Goal: Navigation & Orientation: Find specific page/section

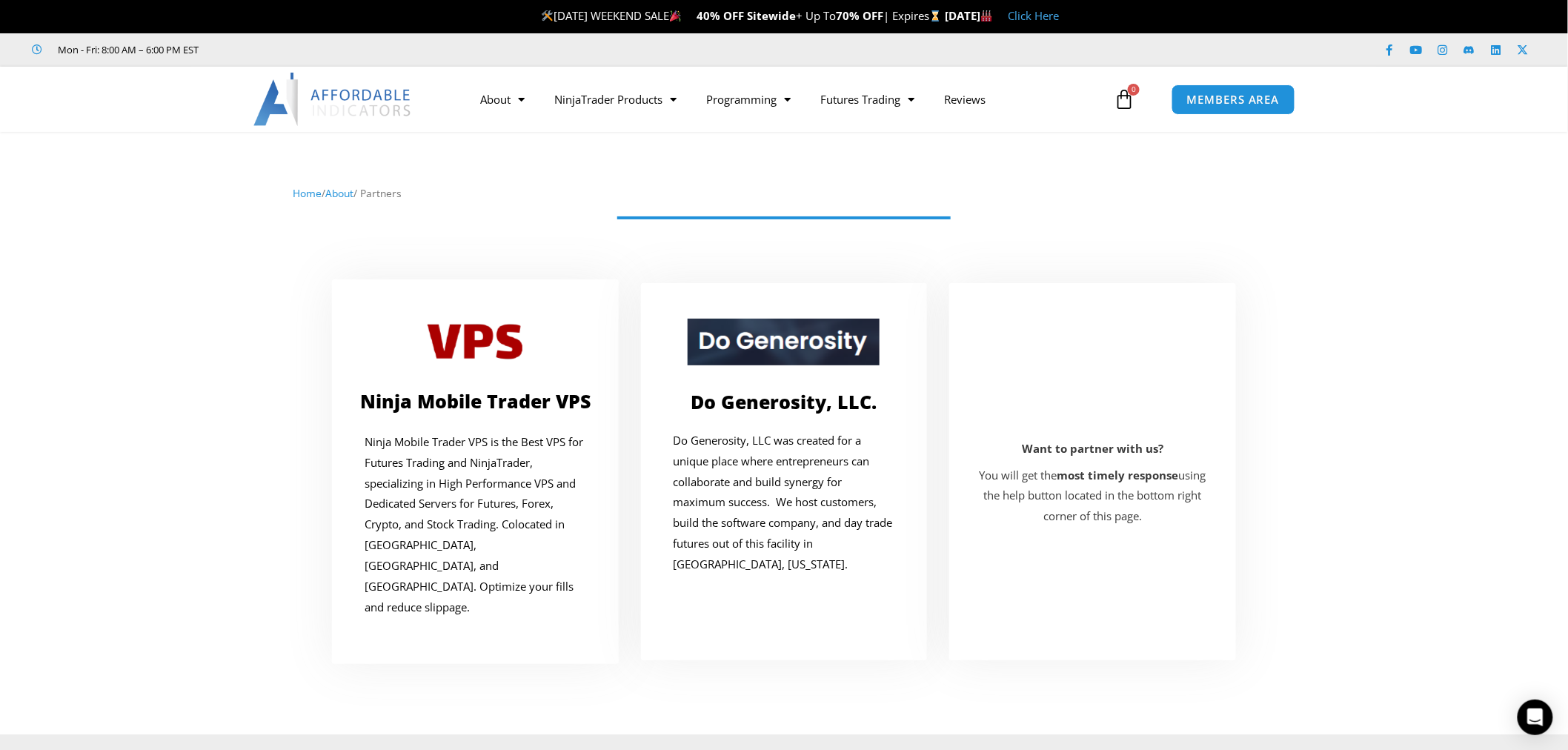
click at [190, 214] on div at bounding box center [784, 242] width 1554 height 59
click at [486, 100] on link "About" at bounding box center [502, 99] width 74 height 35
click at [341, 194] on link "About" at bounding box center [339, 193] width 28 height 14
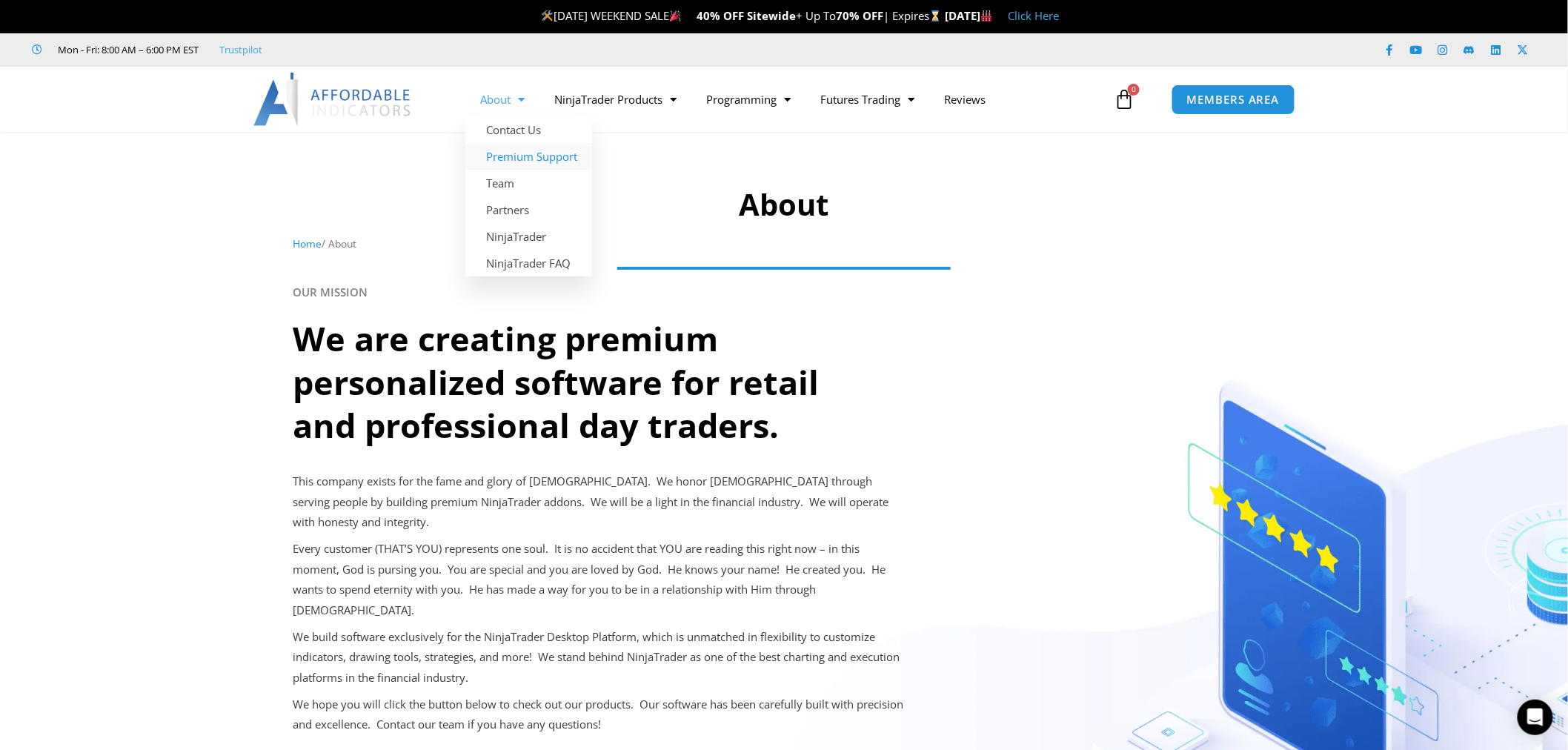
click at [521, 159] on link "Premium Support" at bounding box center [529, 157] width 127 height 27
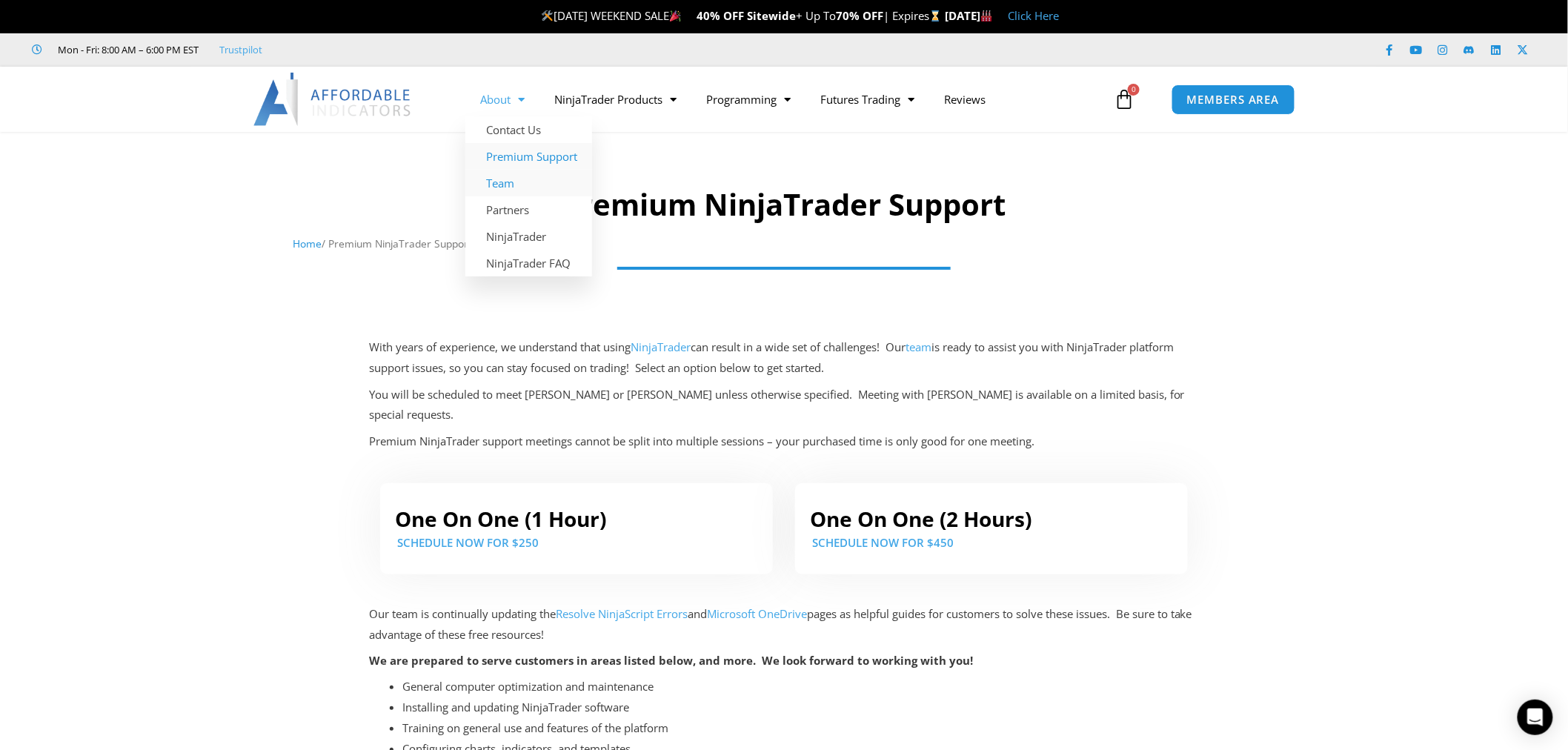
click at [522, 178] on link "Team" at bounding box center [529, 184] width 127 height 27
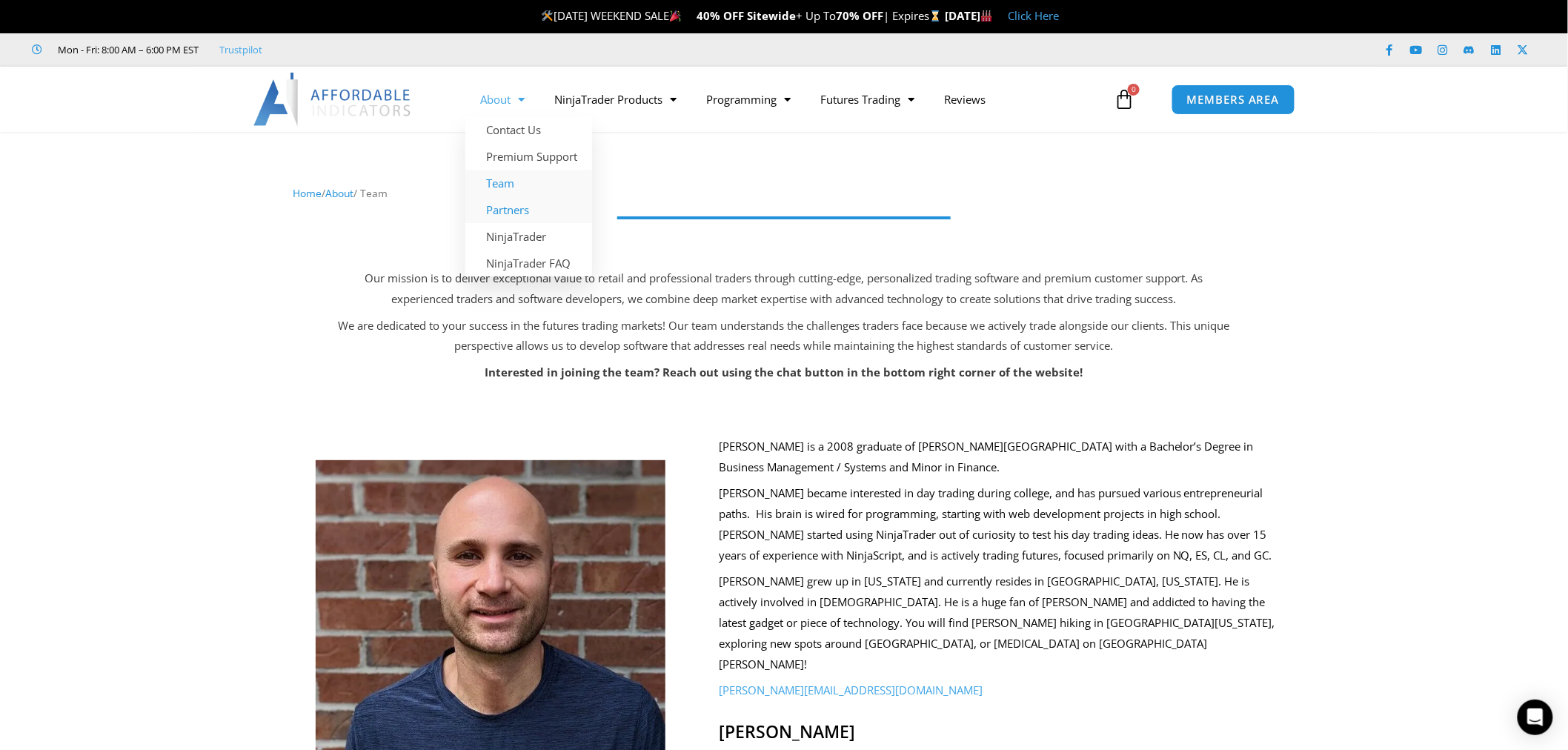
click at [510, 202] on link "Partners" at bounding box center [529, 210] width 127 height 27
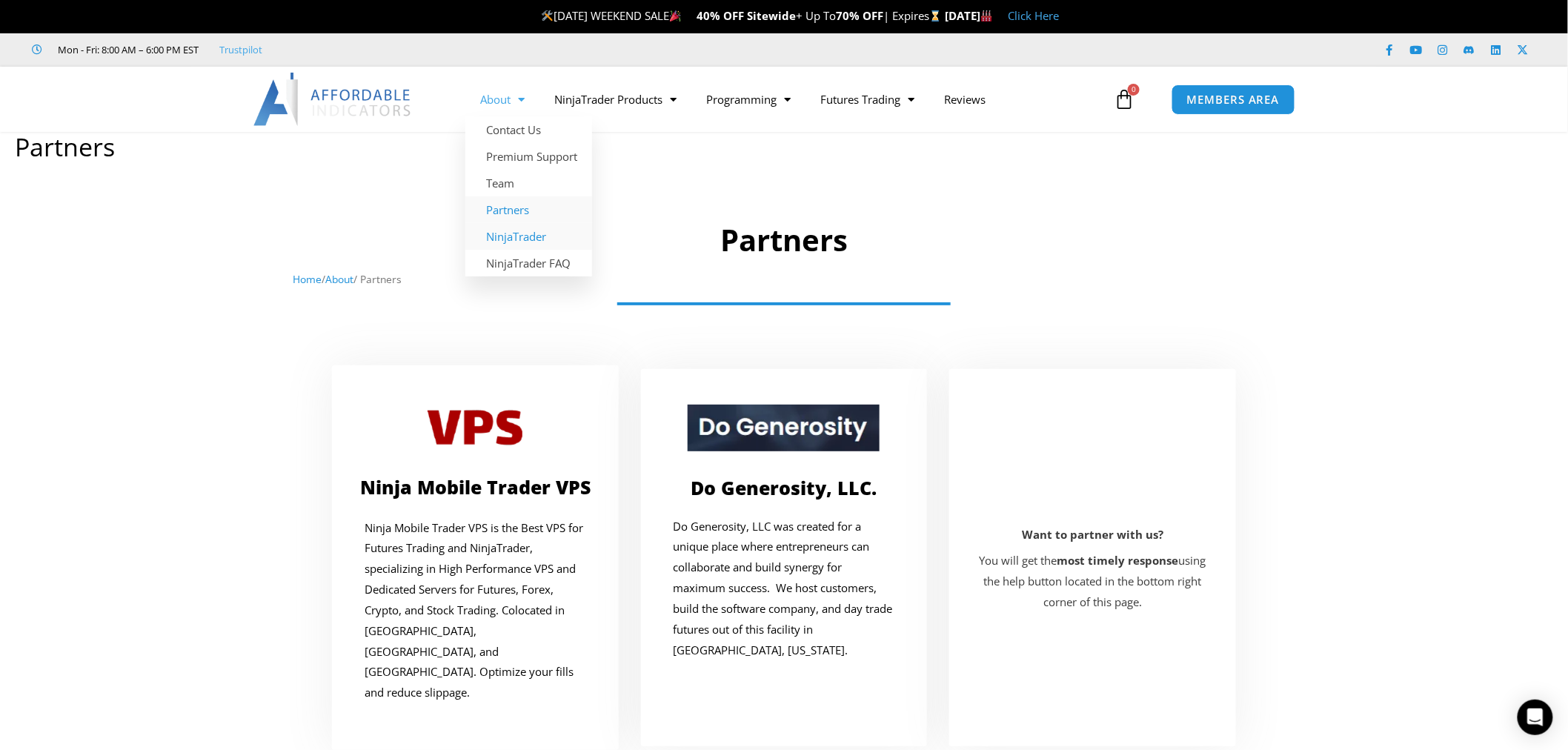
click at [528, 232] on link "NinjaTrader" at bounding box center [529, 237] width 127 height 27
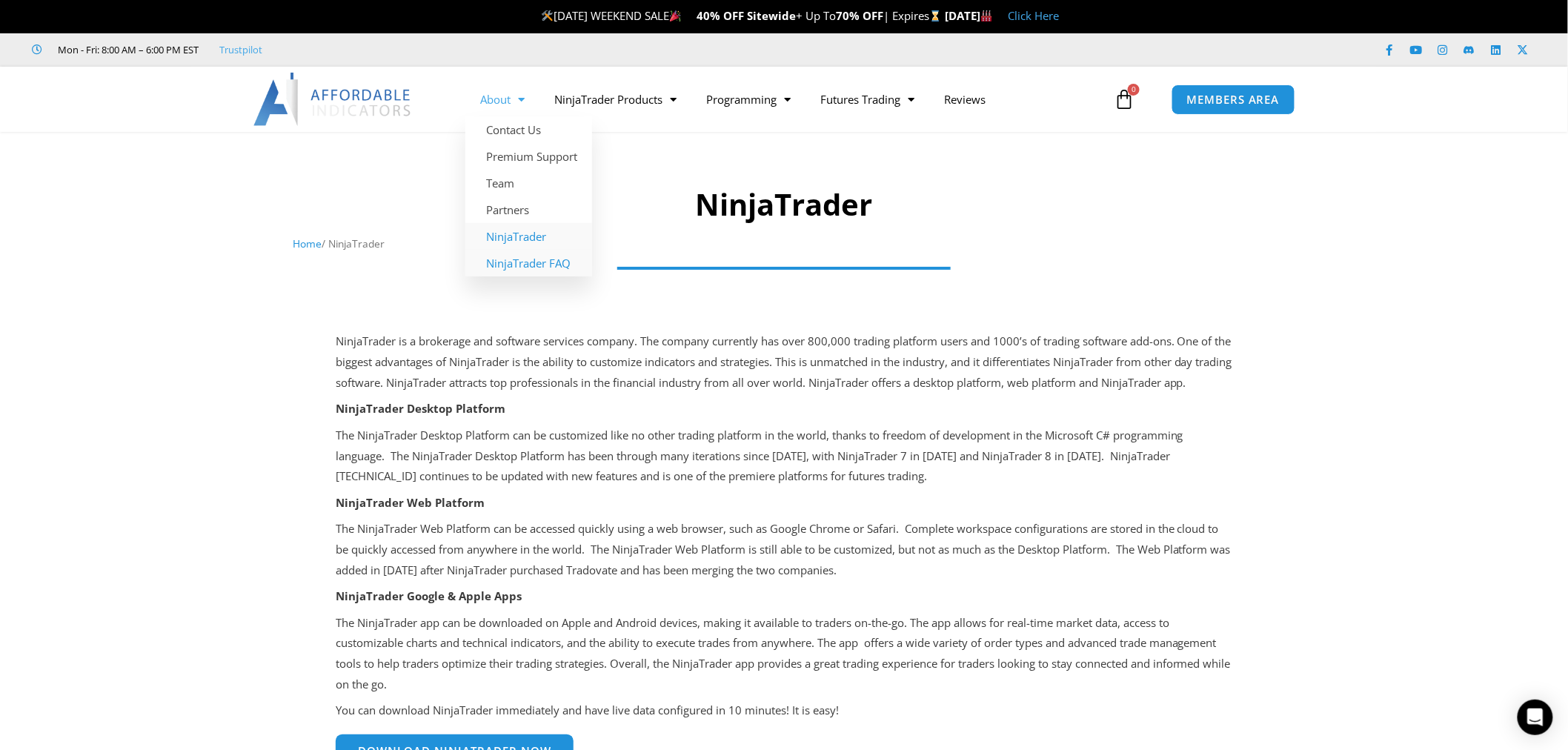
click at [531, 258] on link "NinjaTrader FAQ" at bounding box center [529, 263] width 127 height 27
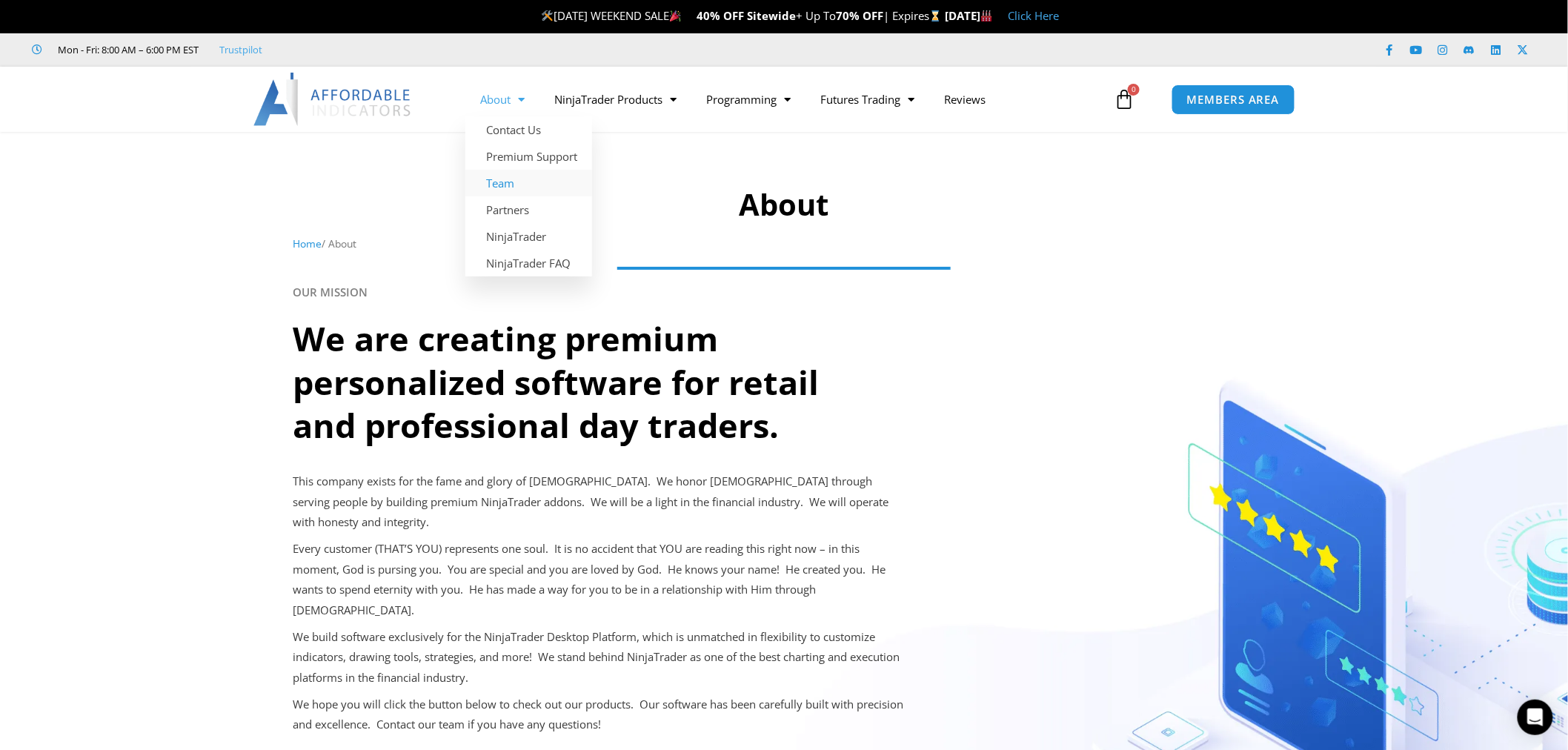
click at [513, 176] on link "Team" at bounding box center [529, 184] width 127 height 27
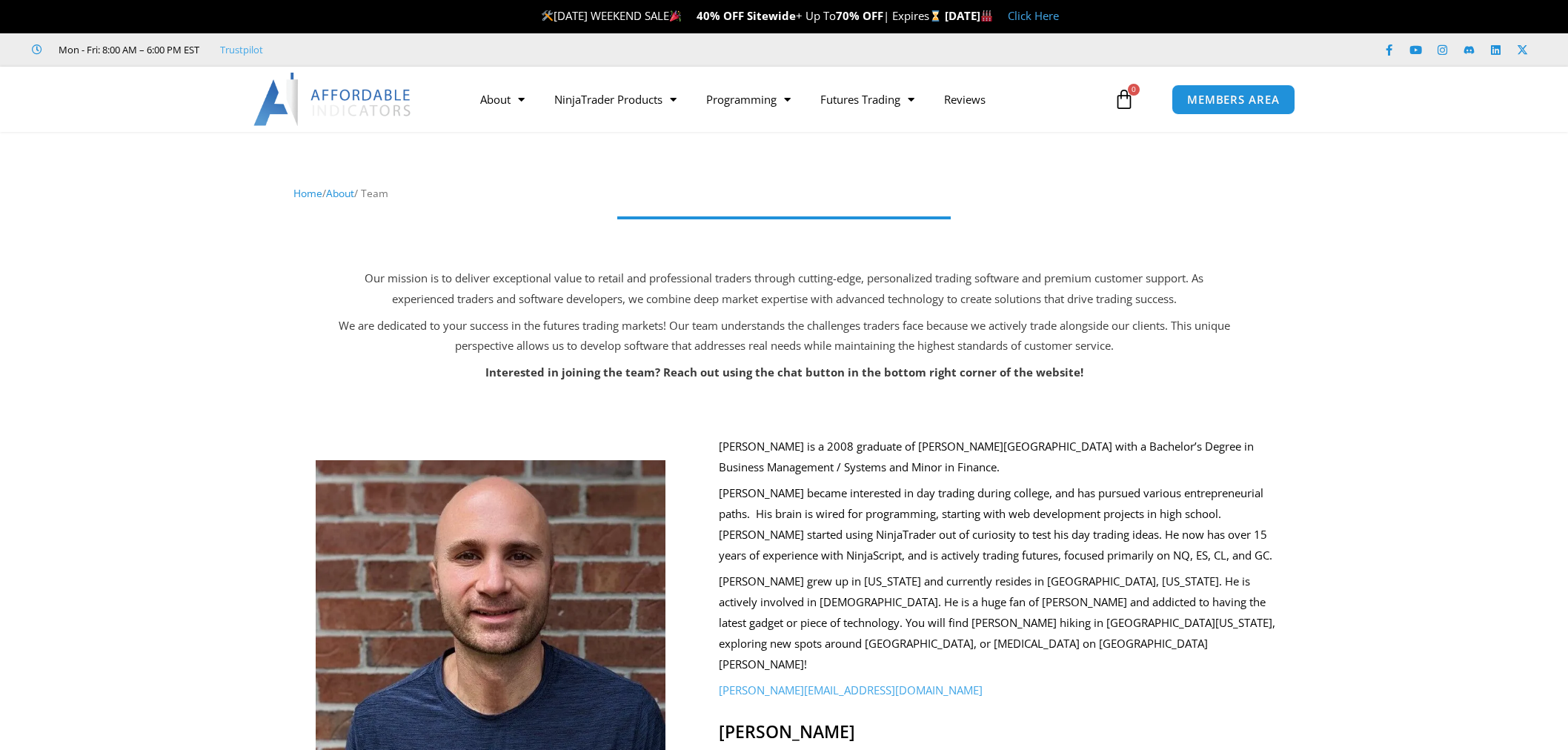
click at [348, 104] on img at bounding box center [332, 98] width 159 height 53
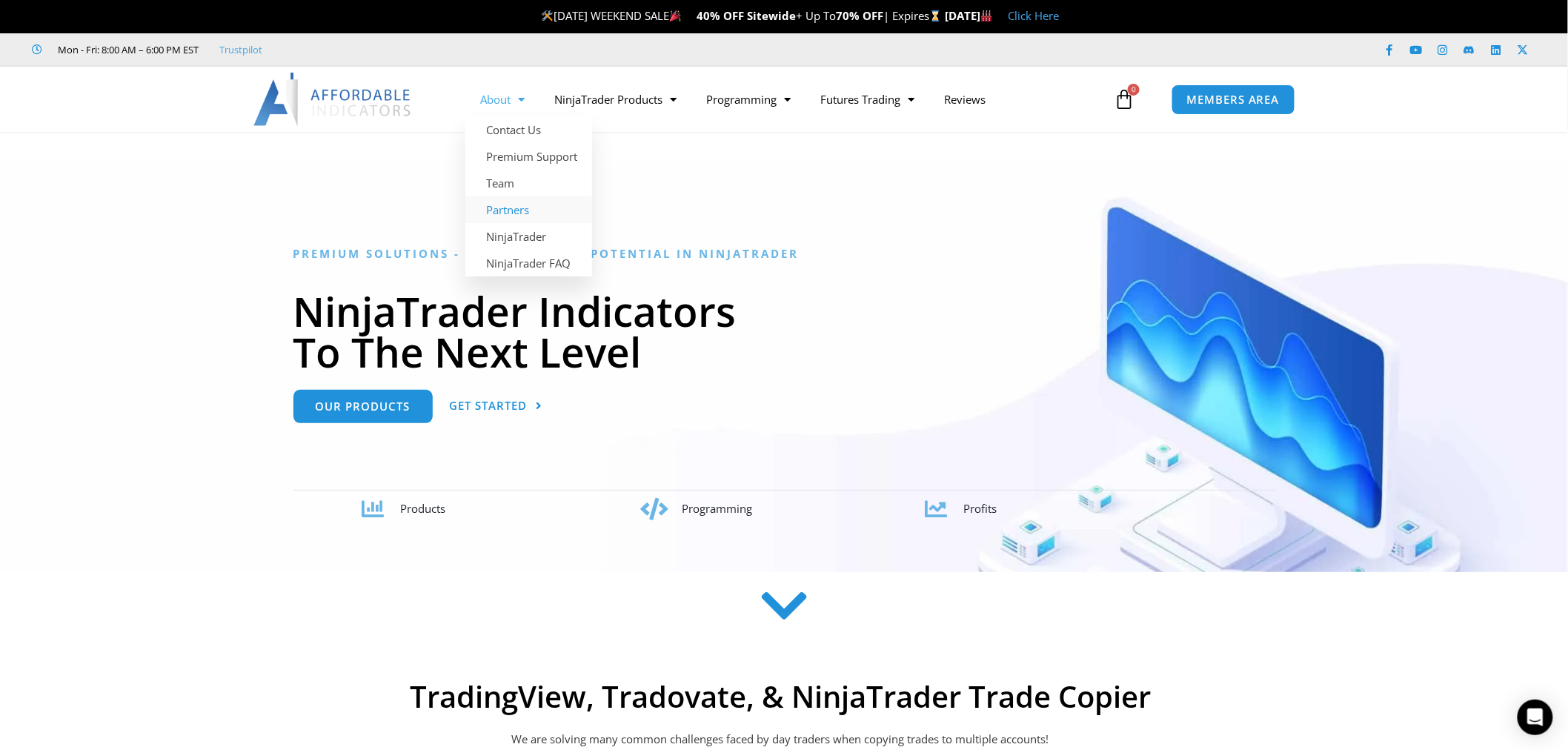
click at [518, 204] on link "Partners" at bounding box center [529, 210] width 127 height 27
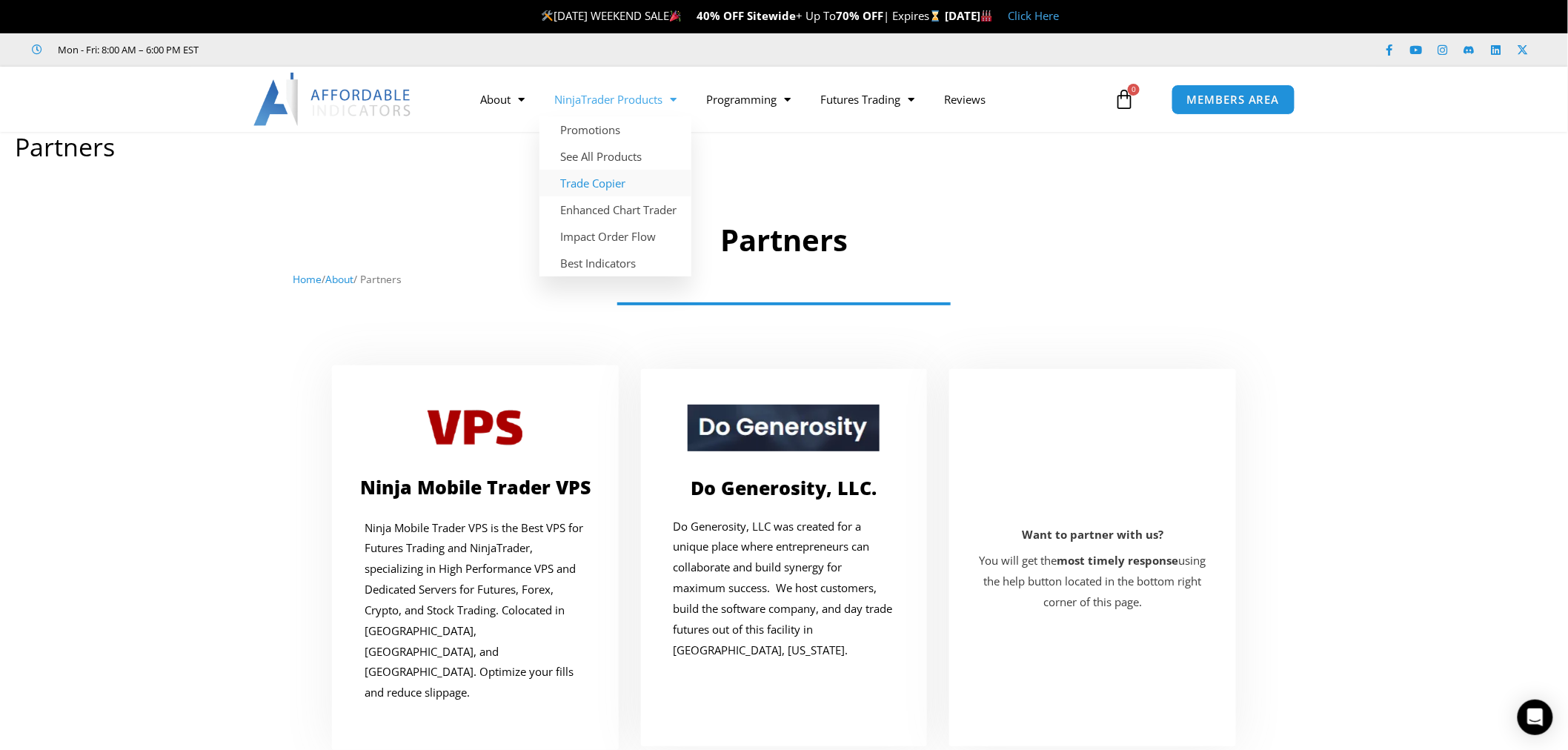
click at [618, 178] on link "Trade Copier" at bounding box center [615, 184] width 152 height 27
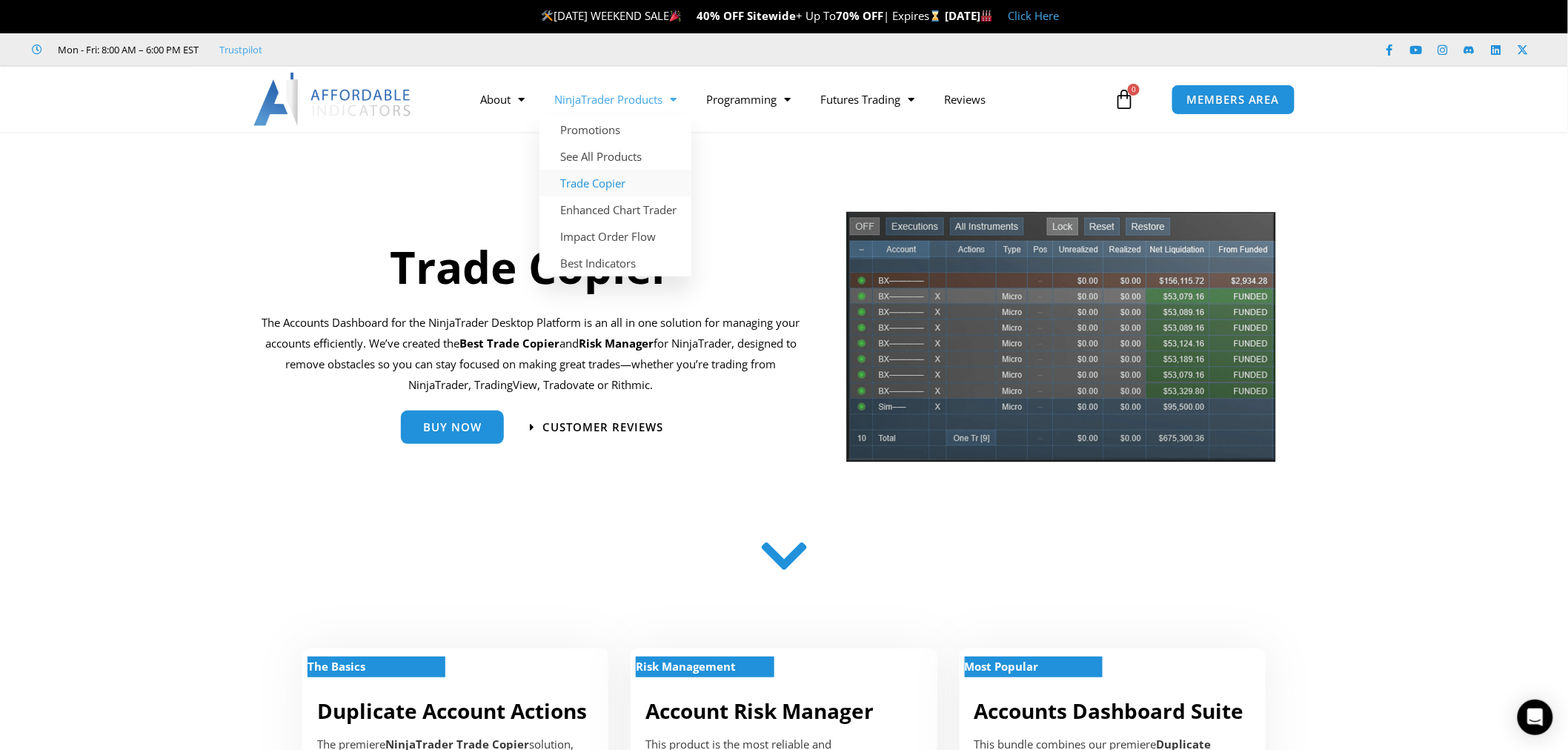
click at [629, 179] on link "Trade Copier" at bounding box center [615, 184] width 152 height 27
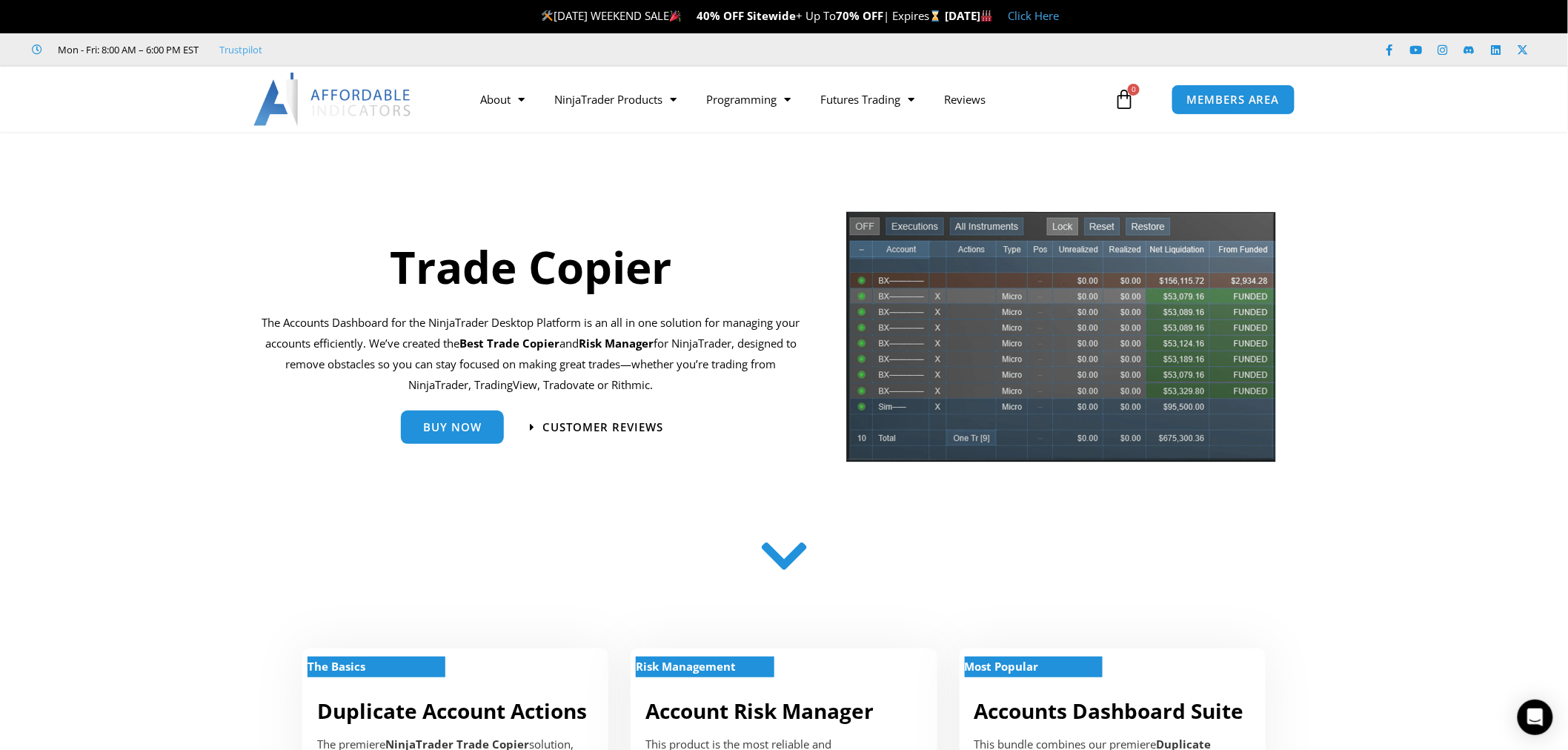
click at [373, 122] on img at bounding box center [332, 98] width 159 height 53
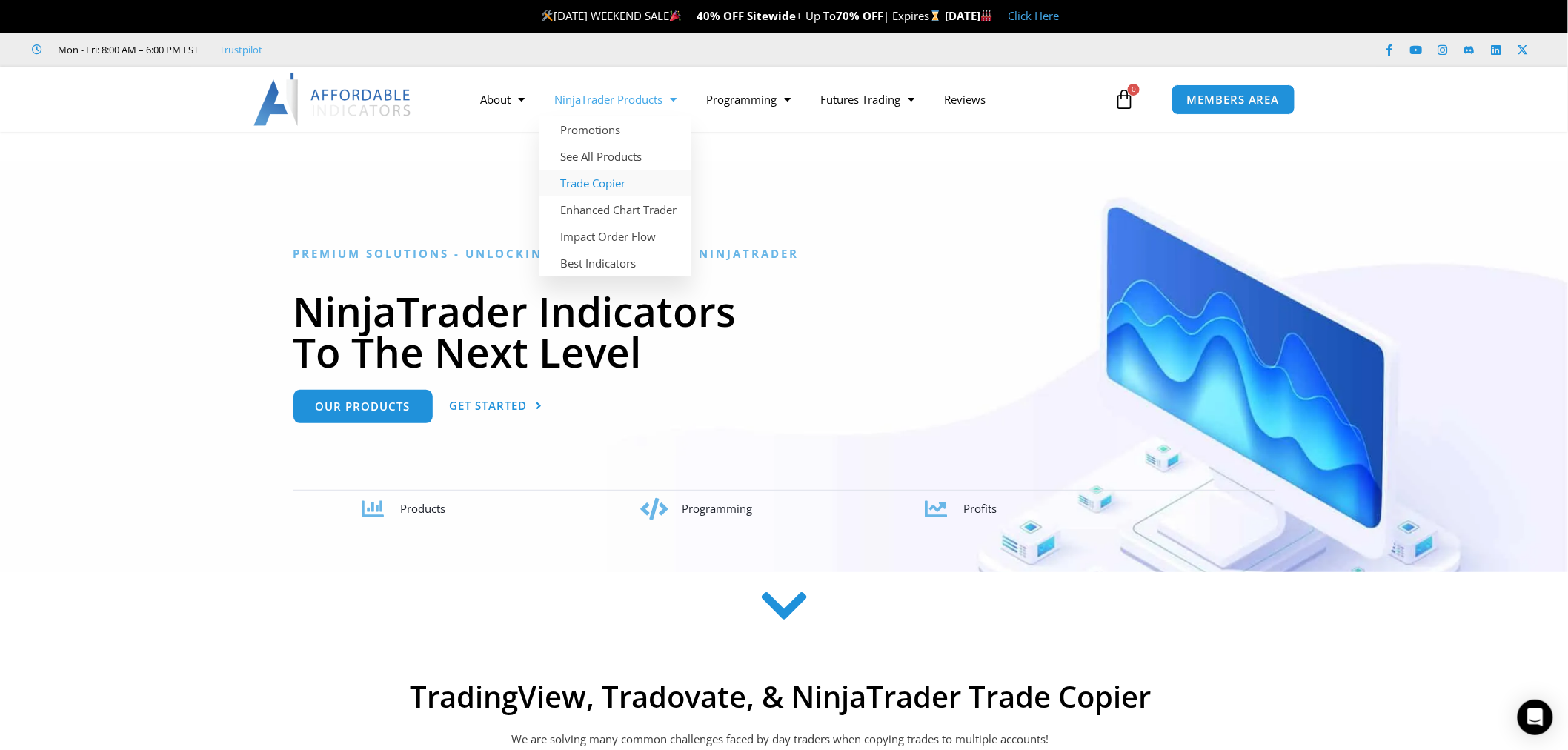
click at [619, 179] on link "Trade Copier" at bounding box center [615, 184] width 152 height 27
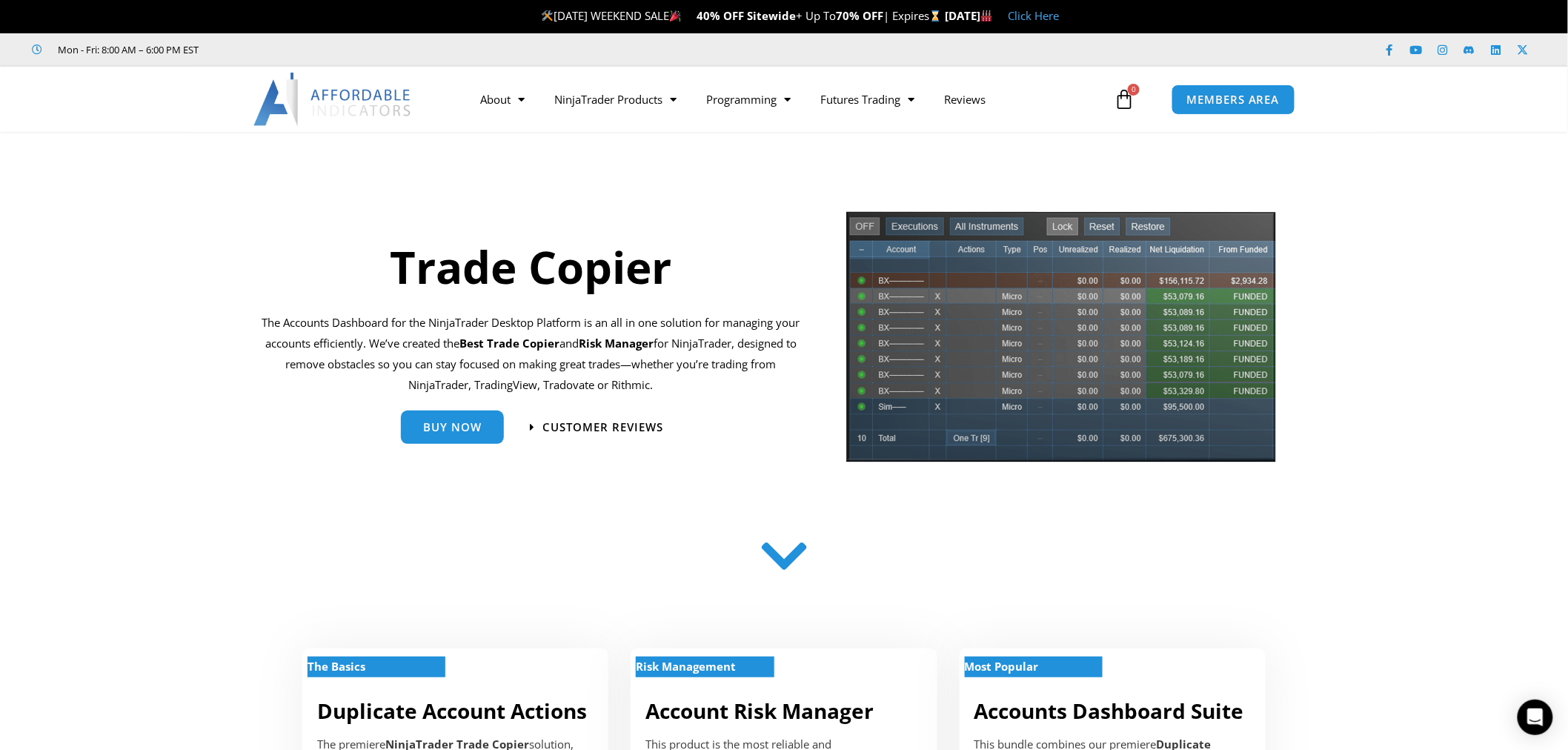
click at [320, 77] on img at bounding box center [332, 98] width 159 height 53
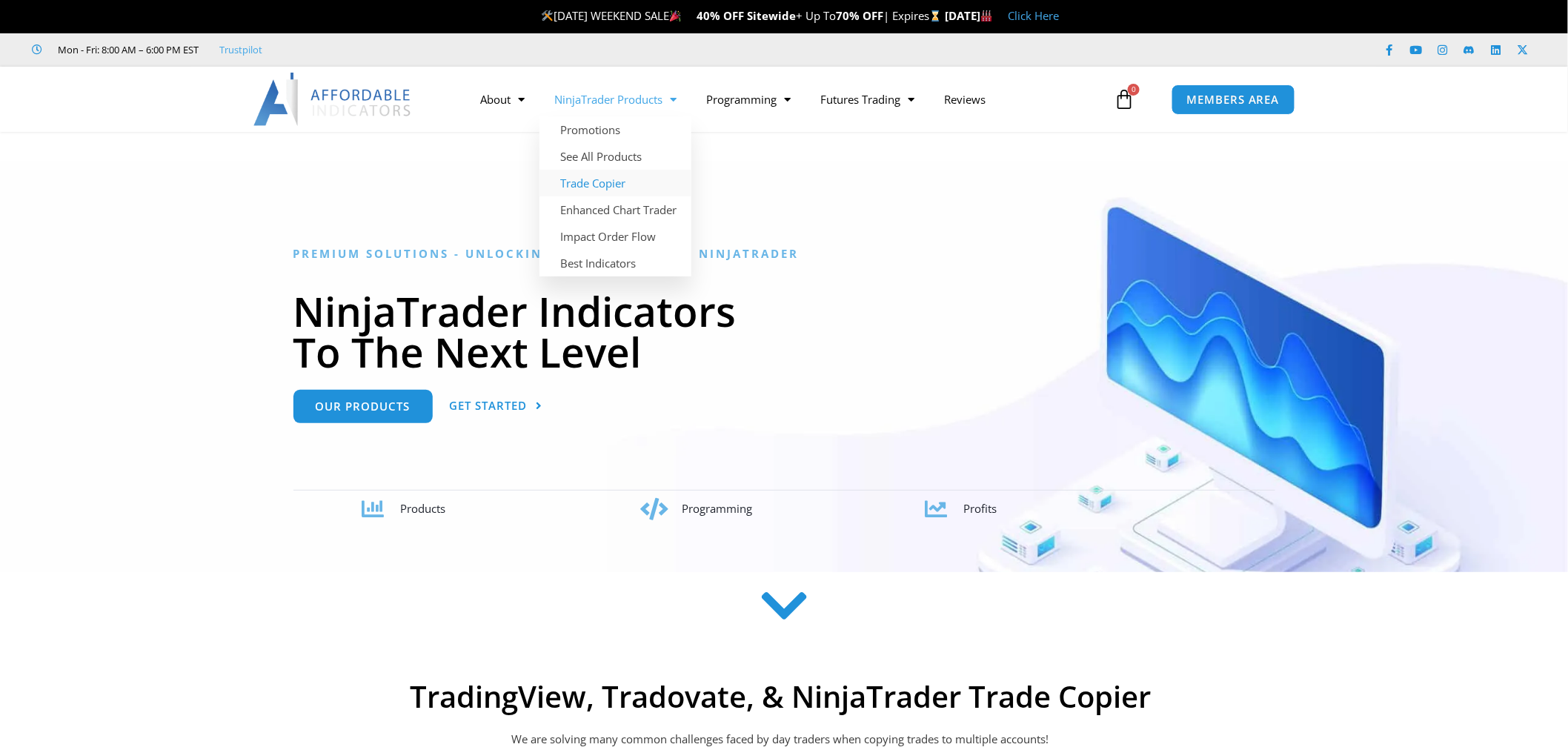
click at [618, 184] on link "Trade Copier" at bounding box center [615, 184] width 152 height 27
